Goal: Information Seeking & Learning: Find specific fact

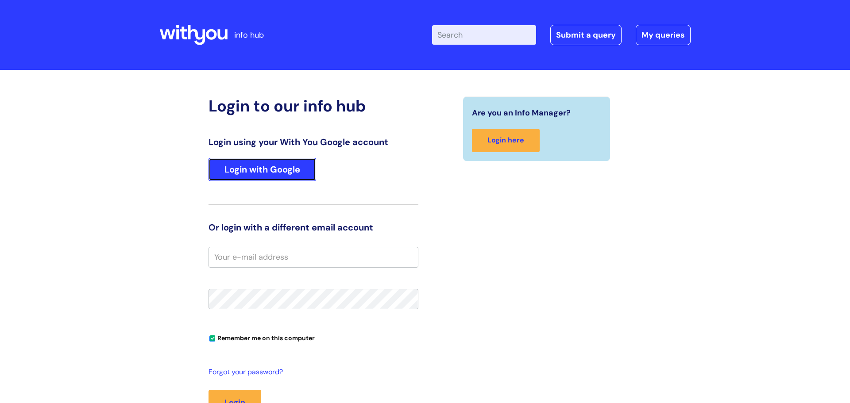
click at [260, 165] on link "Login with Google" at bounding box center [263, 169] width 108 height 23
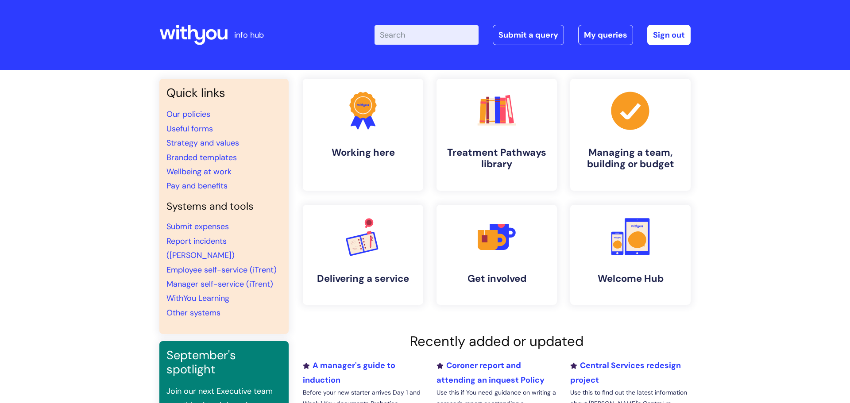
click at [416, 34] on input "Enter your search term here..." at bounding box center [427, 34] width 104 height 19
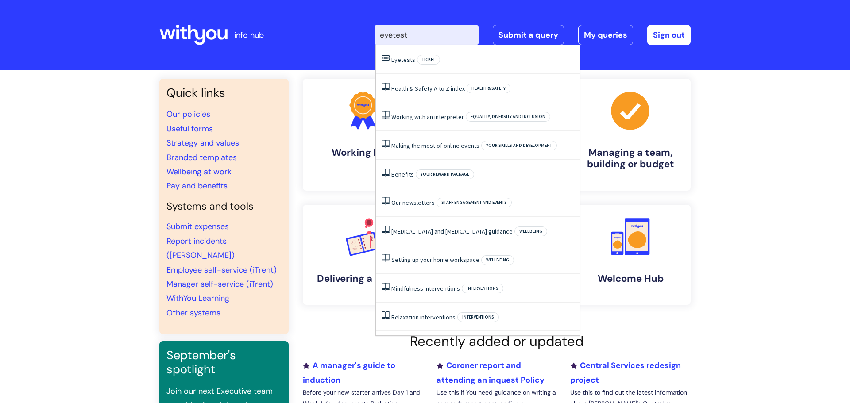
type input "eyetest"
click button "Search" at bounding box center [0, 0] width 0 height 0
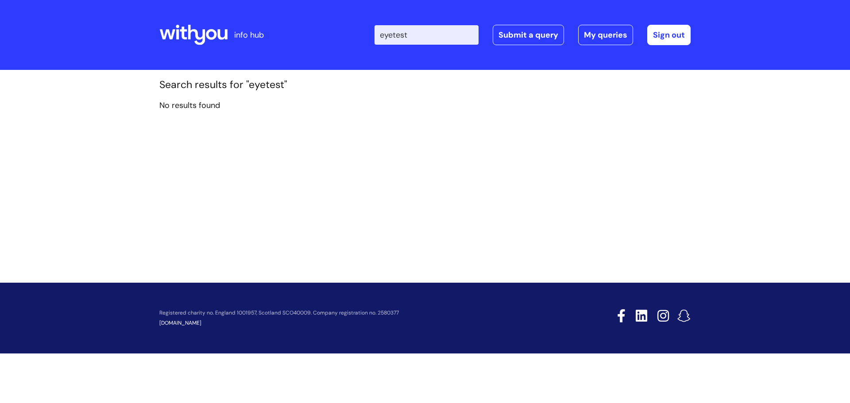
click at [416, 35] on input "eyetest" at bounding box center [427, 34] width 104 height 19
type input "e"
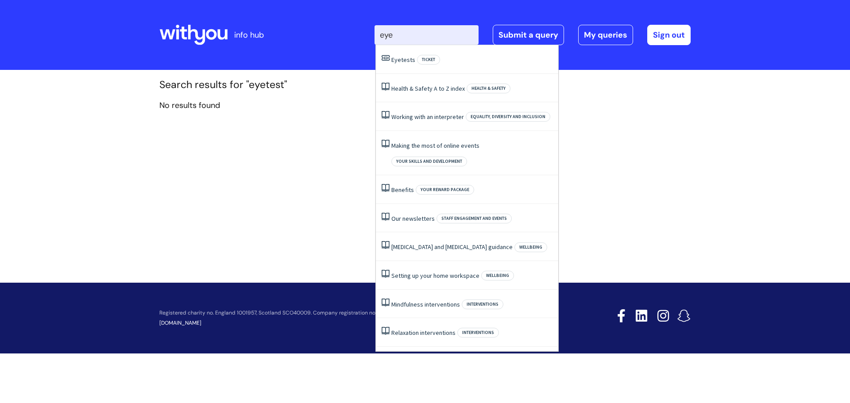
type input "eye"
click button "Search" at bounding box center [0, 0] width 0 height 0
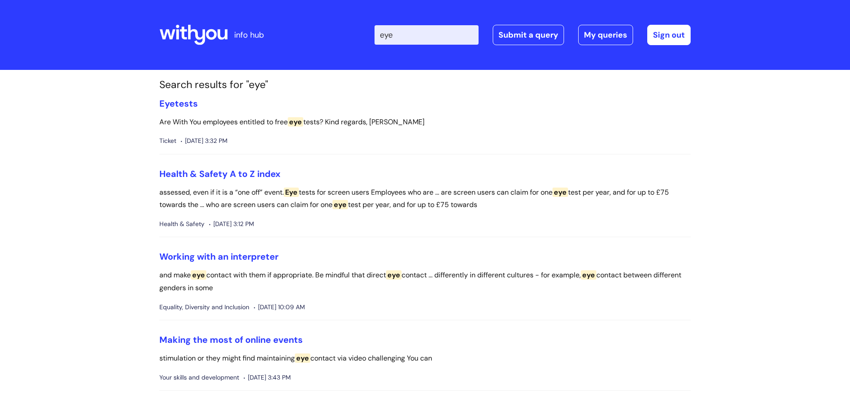
click at [408, 39] on input "eye" at bounding box center [427, 34] width 104 height 19
click at [187, 104] on link "Eye tests" at bounding box center [178, 104] width 39 height 12
